Goal: Task Accomplishment & Management: Complete application form

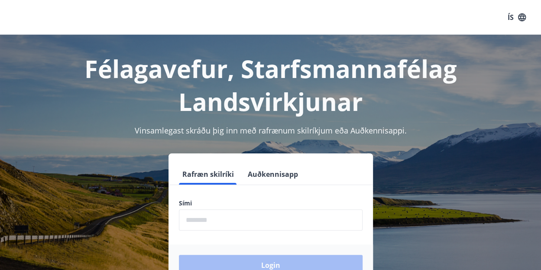
click at [203, 219] on input "phone" at bounding box center [271, 219] width 184 height 21
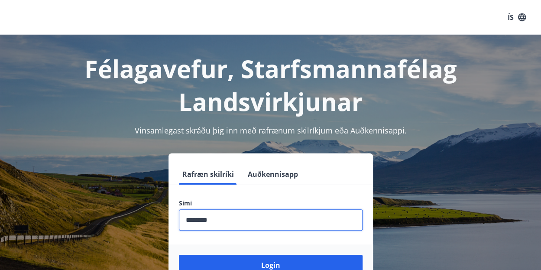
type input "********"
click at [179, 255] on button "Login" at bounding box center [271, 265] width 184 height 21
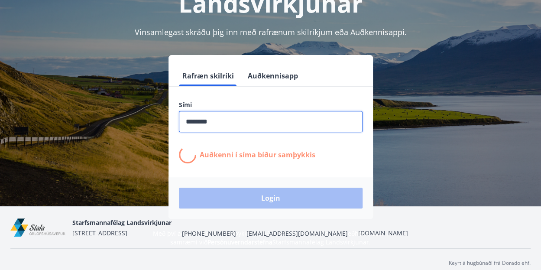
scroll to position [106, 0]
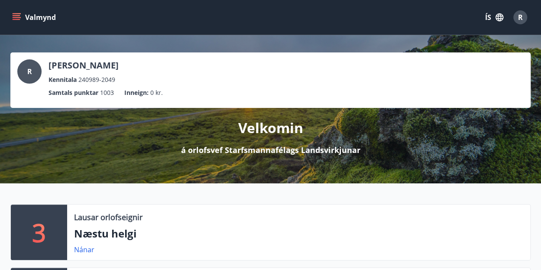
click at [314, 68] on div "R [PERSON_NAME] Kennitala 240989-2049" at bounding box center [270, 71] width 507 height 25
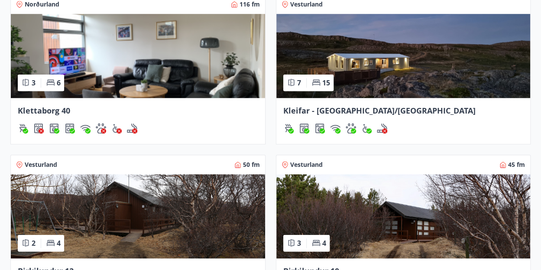
scroll to position [373, 0]
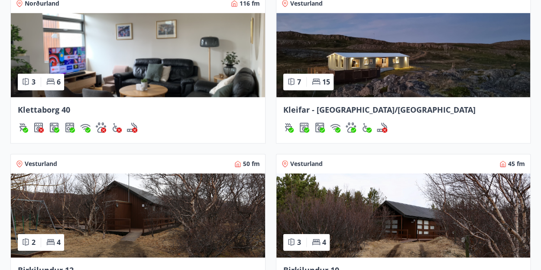
click at [310, 109] on span "Kleifar - [GEOGRAPHIC_DATA]/[GEOGRAPHIC_DATA]" at bounding box center [379, 109] width 192 height 10
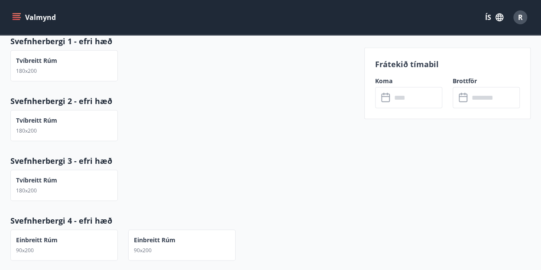
scroll to position [982, 0]
